Goal: Information Seeking & Learning: Learn about a topic

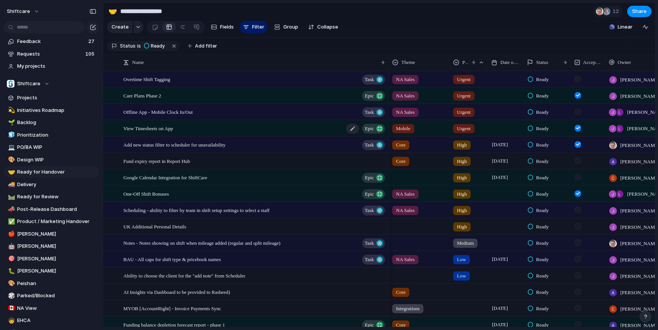
scroll to position [1, 0]
click at [170, 131] on div "View Timesheets on App Epic" at bounding box center [254, 128] width 263 height 16
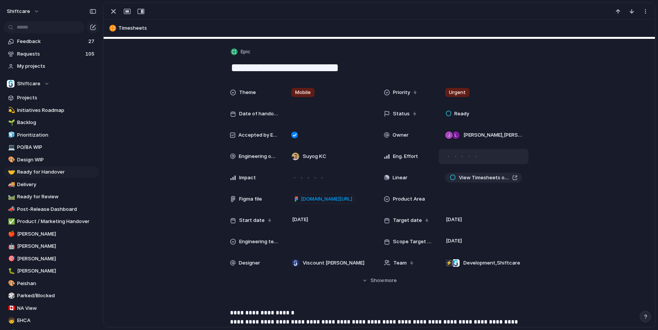
scroll to position [127, 0]
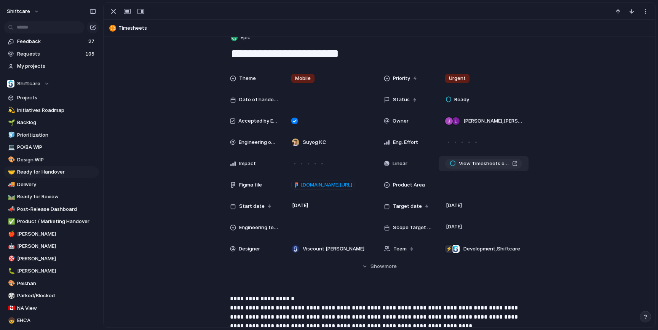
click at [483, 168] on link "View Timesheets on App" at bounding box center [483, 164] width 77 height 10
click at [316, 190] on link "[DOMAIN_NAME][URL]" at bounding box center [323, 185] width 63 height 10
click at [114, 12] on div "button" at bounding box center [113, 11] width 9 height 9
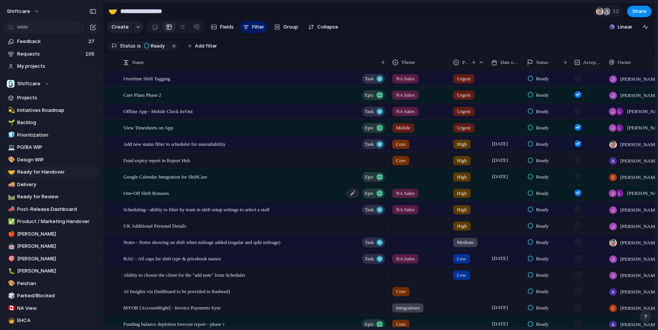
click at [234, 198] on div "One-Off Shift Bonuses Epic" at bounding box center [254, 194] width 263 height 16
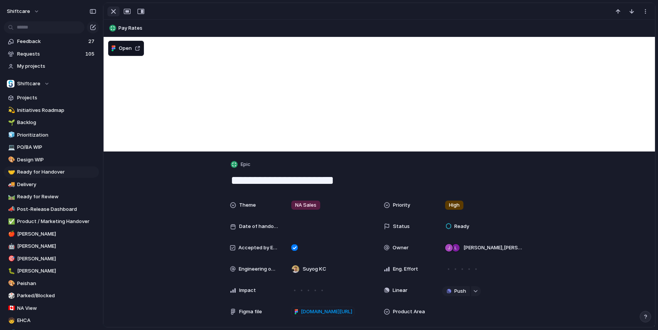
click at [110, 13] on div "button" at bounding box center [113, 11] width 9 height 9
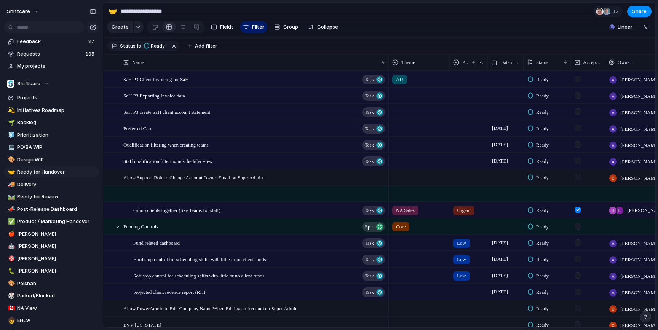
scroll to position [264, 0]
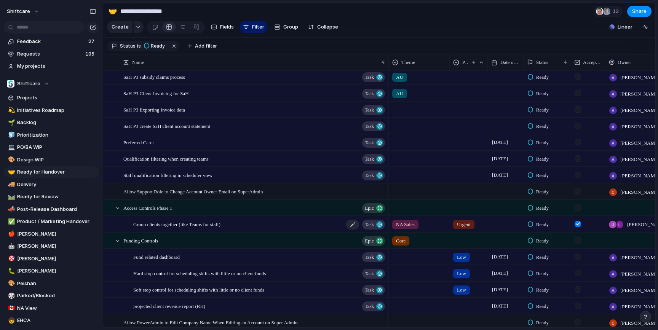
click at [288, 226] on div "Group clients together (like Teams for staff) Task" at bounding box center [259, 225] width 253 height 16
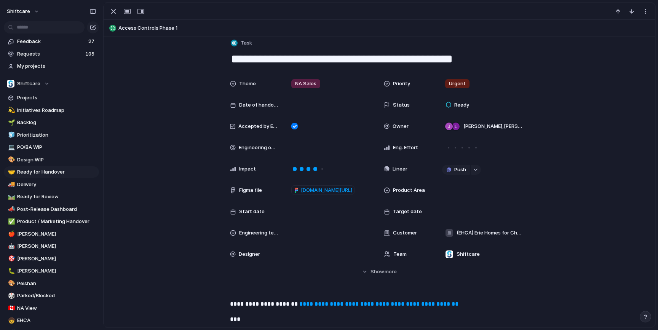
scroll to position [138, 0]
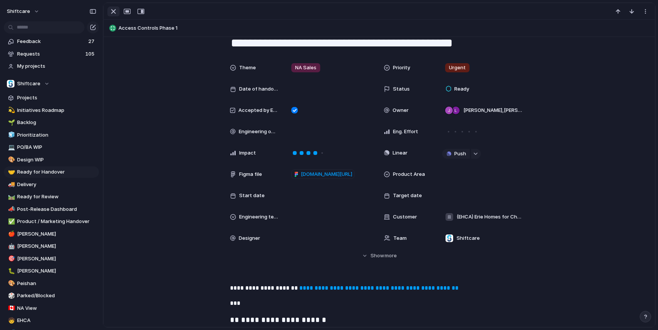
click at [111, 11] on div "button" at bounding box center [113, 11] width 9 height 9
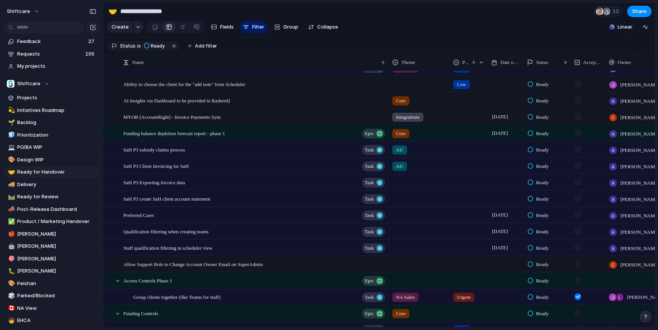
scroll to position [111, 0]
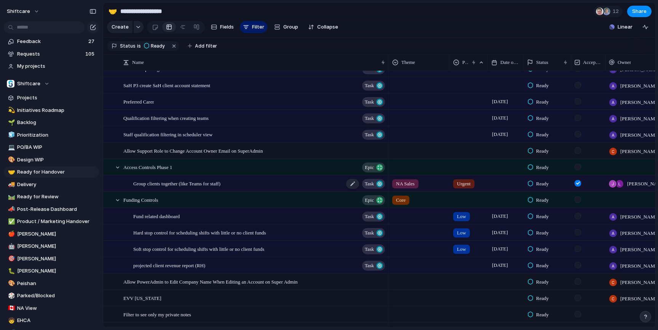
click at [271, 184] on div "Group clients together (like Teams for staff) Task" at bounding box center [259, 184] width 253 height 16
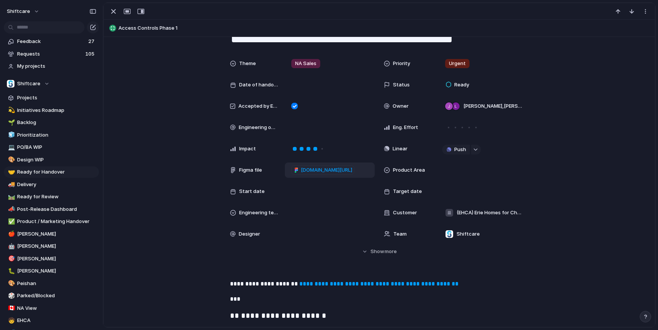
click at [330, 170] on span "[DOMAIN_NAME][URL]" at bounding box center [326, 171] width 51 height 8
click at [111, 9] on div "button" at bounding box center [113, 11] width 9 height 9
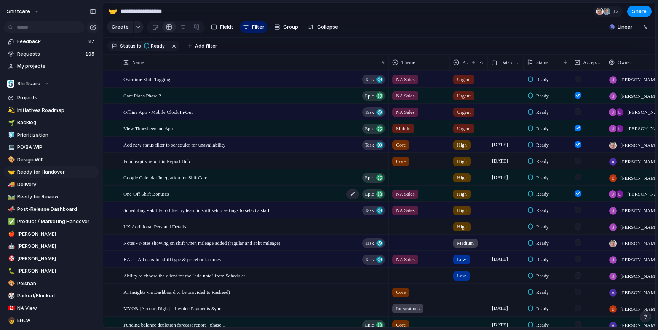
click at [205, 191] on div "One-Off Shift Bonuses Epic" at bounding box center [254, 194] width 263 height 16
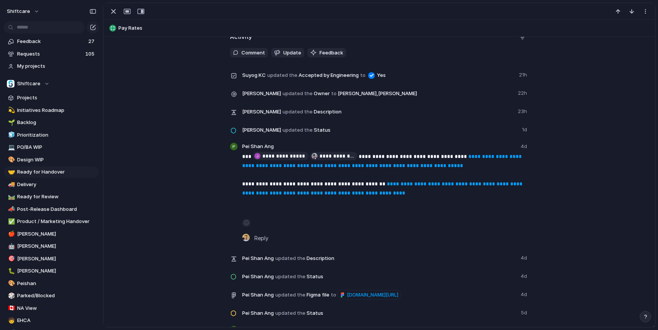
click at [272, 168] on link "**********" at bounding box center [382, 161] width 281 height 14
